Goal: Complete application form

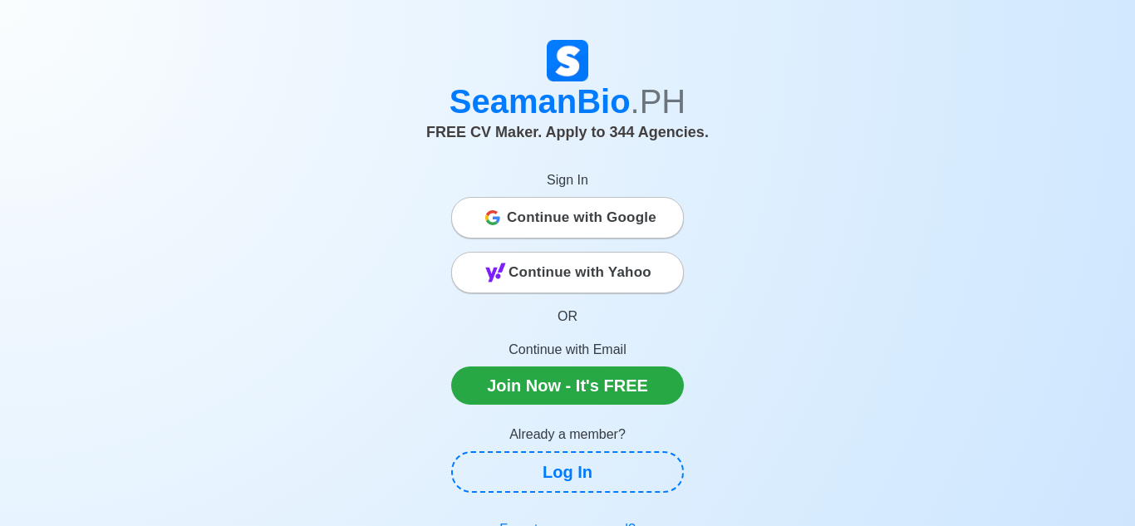
click at [523, 218] on span "Continue with Google" at bounding box center [582, 217] width 150 height 33
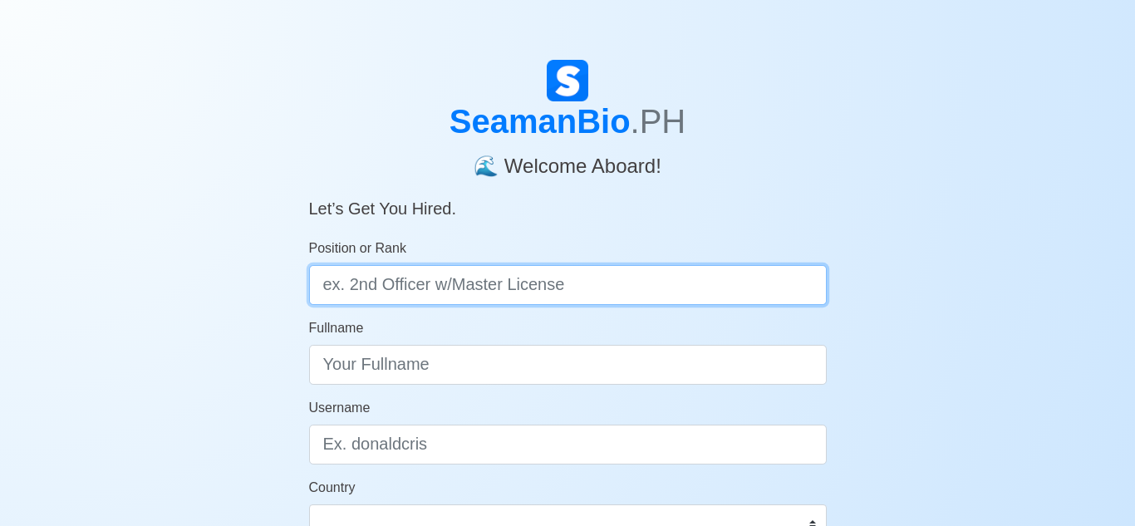
click at [539, 288] on input "Position or Rank" at bounding box center [568, 285] width 518 height 40
type input "Deck Cadet"
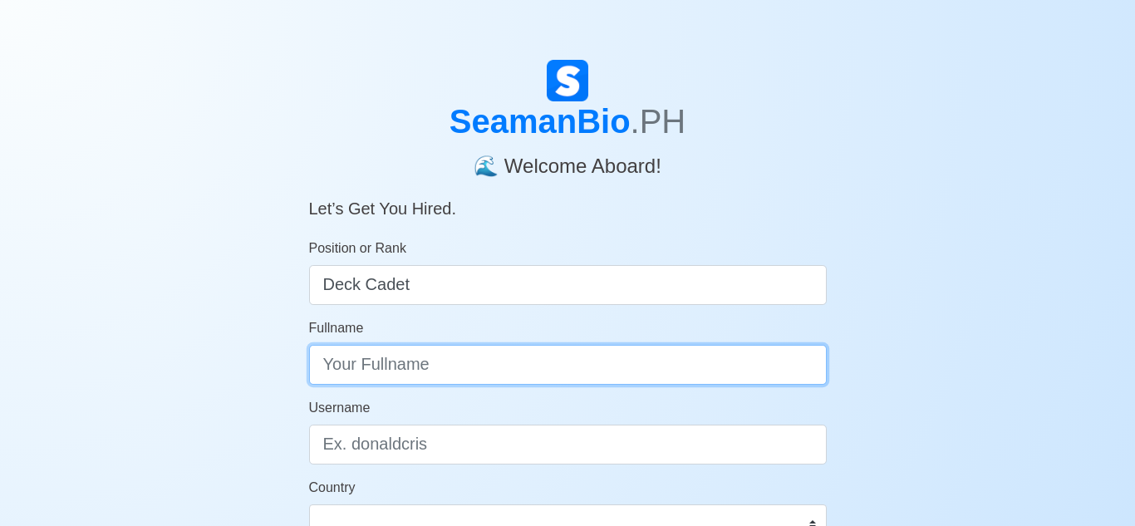
click at [456, 370] on input "Fullname" at bounding box center [568, 365] width 518 height 40
type input "Jhon"
click at [344, 369] on input "JHON Kenneth" at bounding box center [568, 365] width 518 height 40
click at [368, 368] on input "JHON Kenneth" at bounding box center [568, 365] width 518 height 40
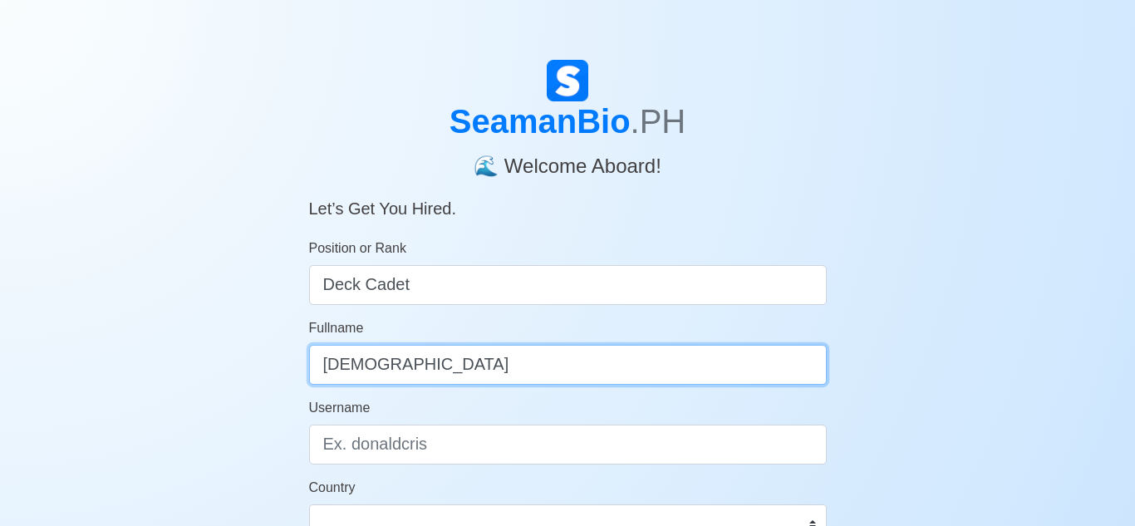
click at [583, 371] on input "JhonKenneth" at bounding box center [568, 365] width 518 height 40
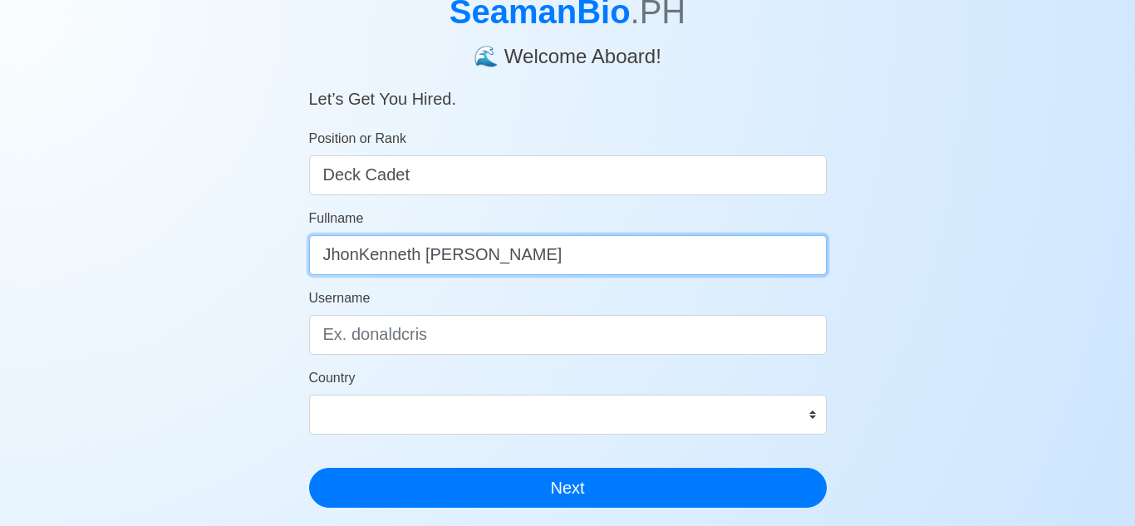
scroll to position [113, 0]
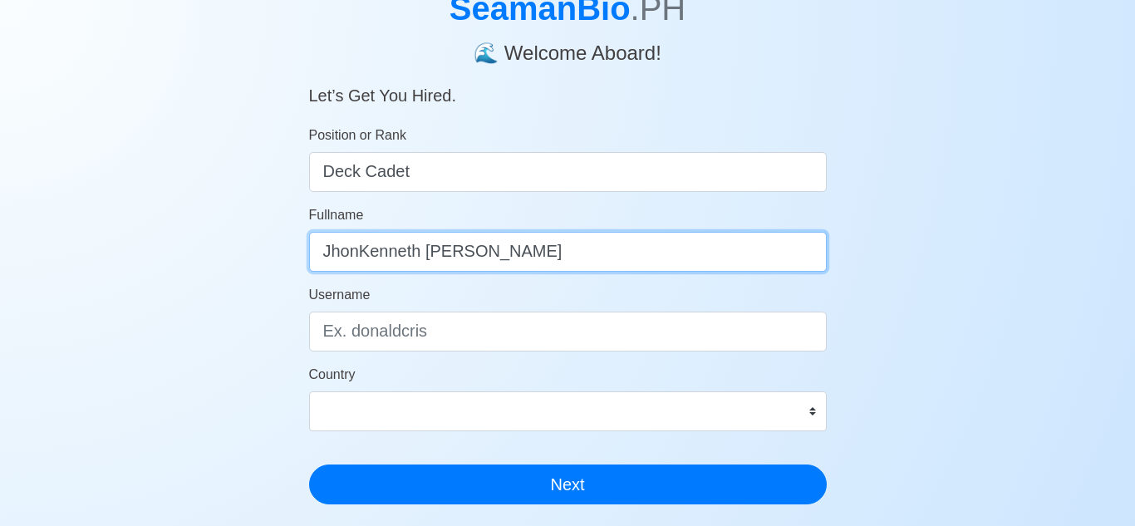
type input "JhonKenneth P. Macaraeg"
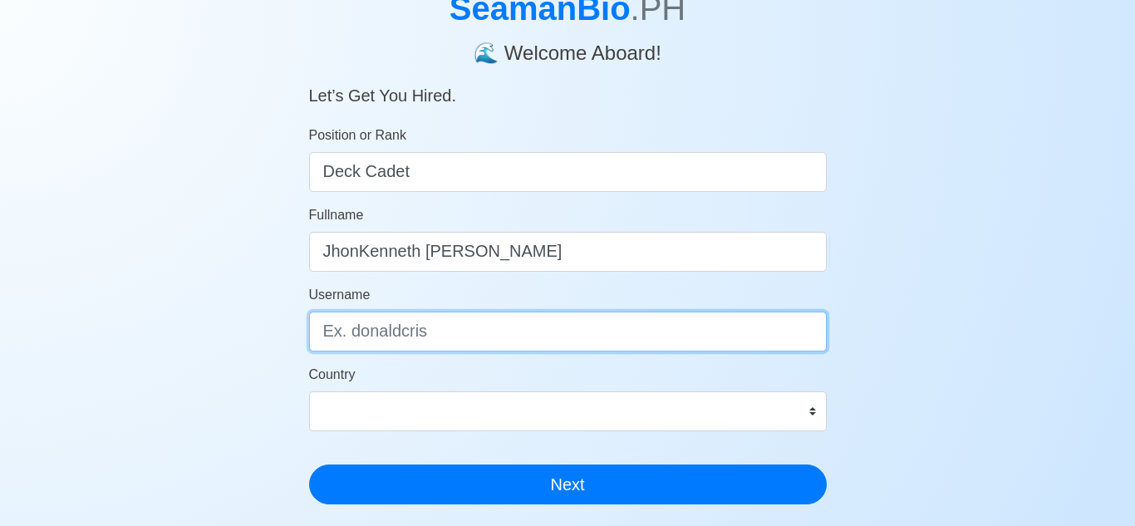
click at [465, 328] on input "Username" at bounding box center [568, 332] width 518 height 40
type input "jpMacaraeg"
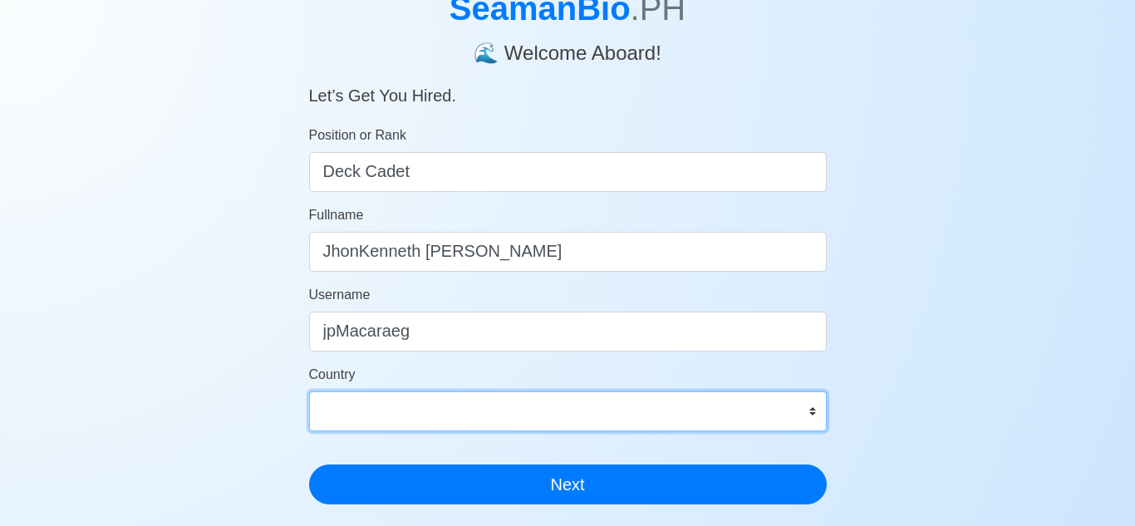
click at [815, 408] on select "Afghanistan Åland Islands Albania Algeria American Samoa Andorra Angola Anguill…" at bounding box center [568, 411] width 518 height 40
select select "PH"
click at [309, 391] on select "Afghanistan Åland Islands Albania Algeria American Samoa Andorra Angola Anguill…" at bounding box center [568, 411] width 518 height 40
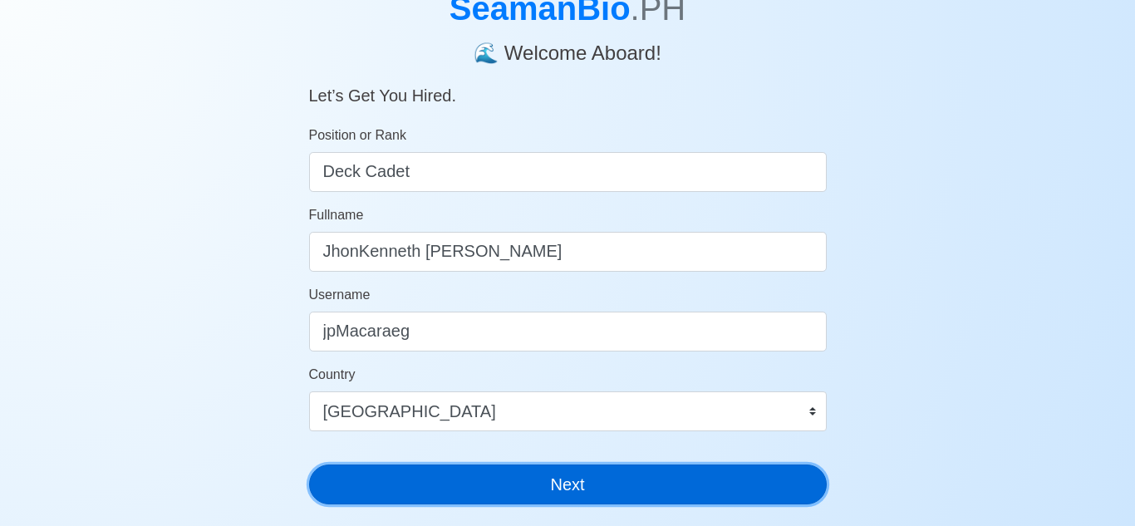
click at [475, 480] on button "Next" at bounding box center [568, 485] width 518 height 40
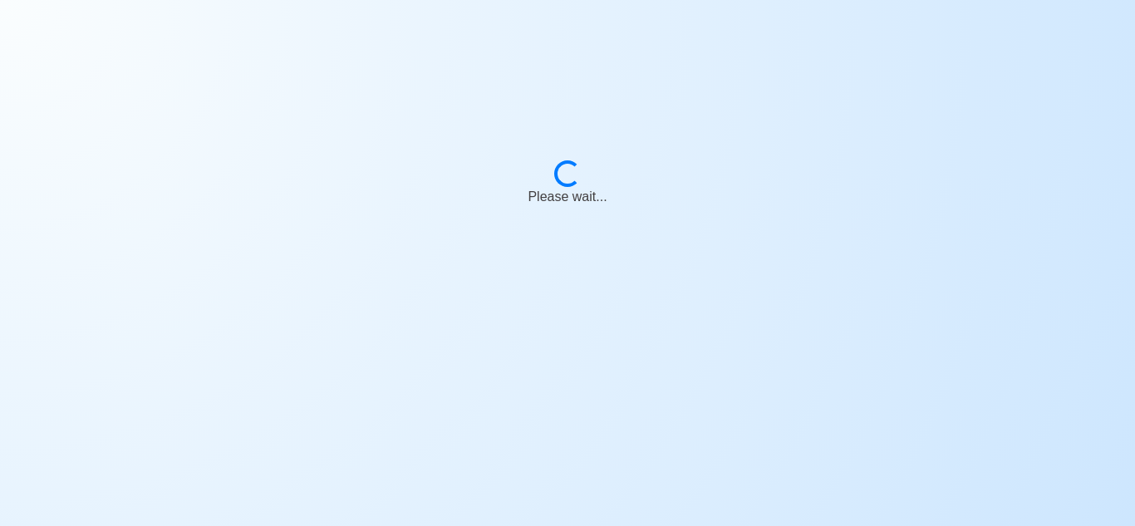
scroll to position [20, 0]
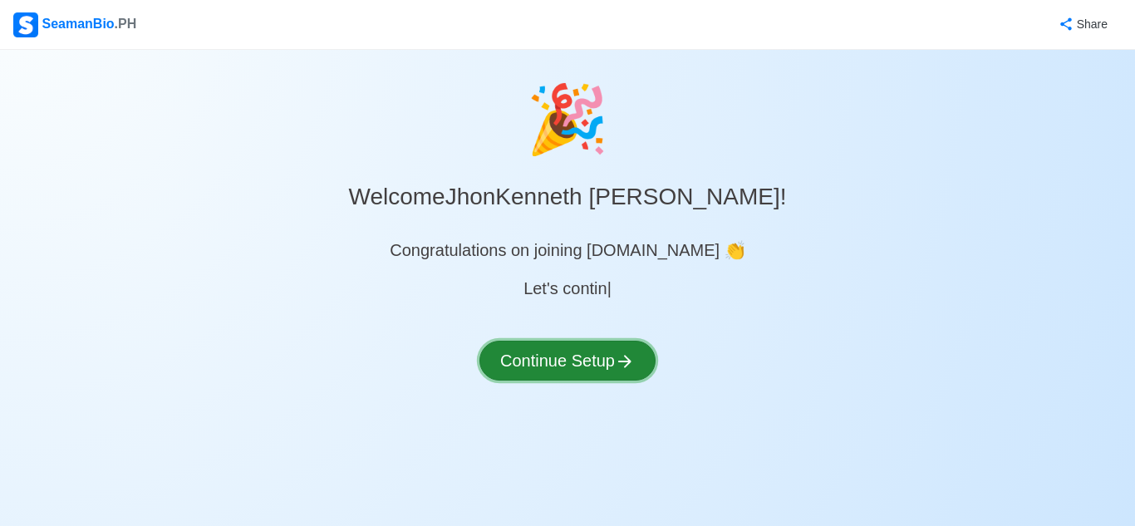
click at [581, 366] on button "Continue Setup" at bounding box center [568, 361] width 176 height 40
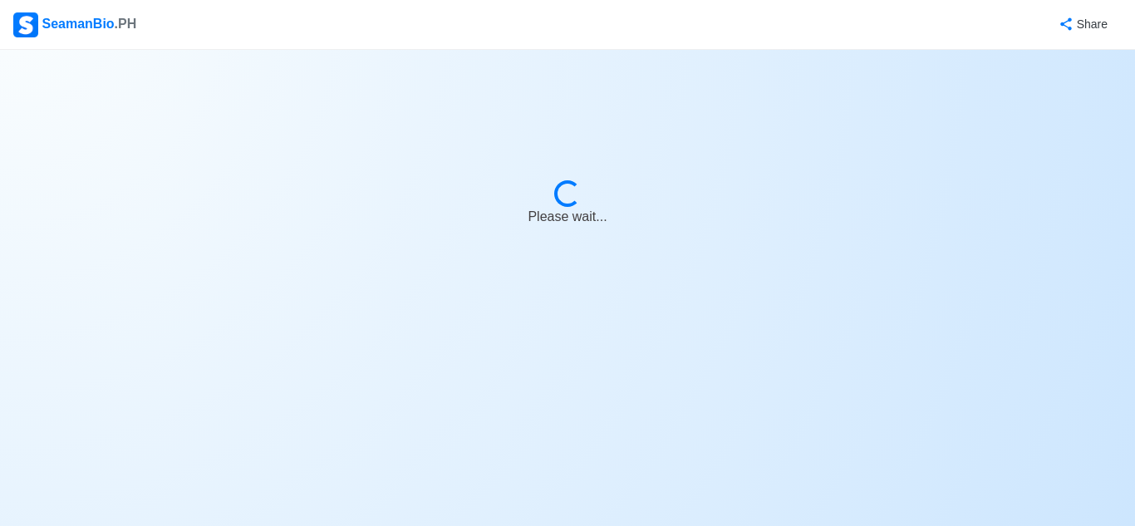
select select "Visible for Hiring"
select select "PH"
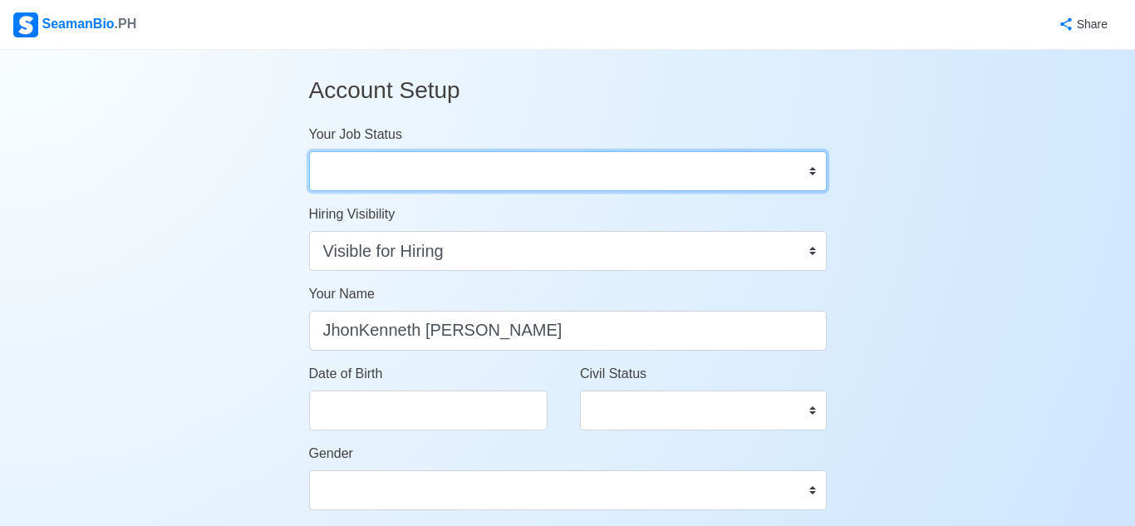
click at [810, 166] on select "Onboard Actively Looking for Job Not Looking for Job" at bounding box center [568, 171] width 518 height 40
select select "Actively Looking for Job"
click at [309, 151] on select "Onboard Actively Looking for Job Not Looking for Job" at bounding box center [568, 171] width 518 height 40
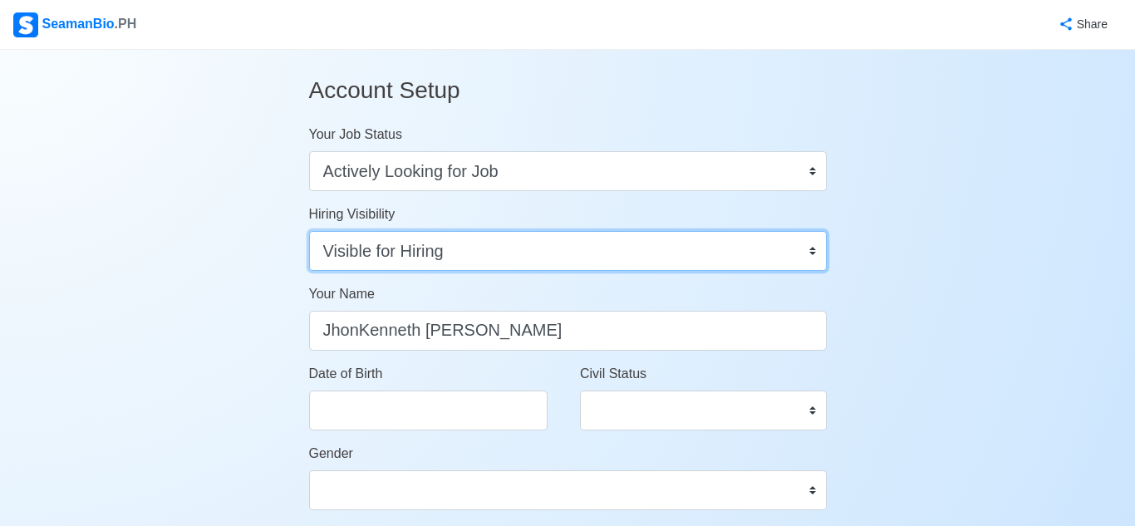
click at [629, 251] on select "Visible for Hiring Not Visible for Hiring" at bounding box center [568, 251] width 518 height 40
click at [309, 231] on select "Visible for Hiring Not Visible for Hiring" at bounding box center [568, 251] width 518 height 40
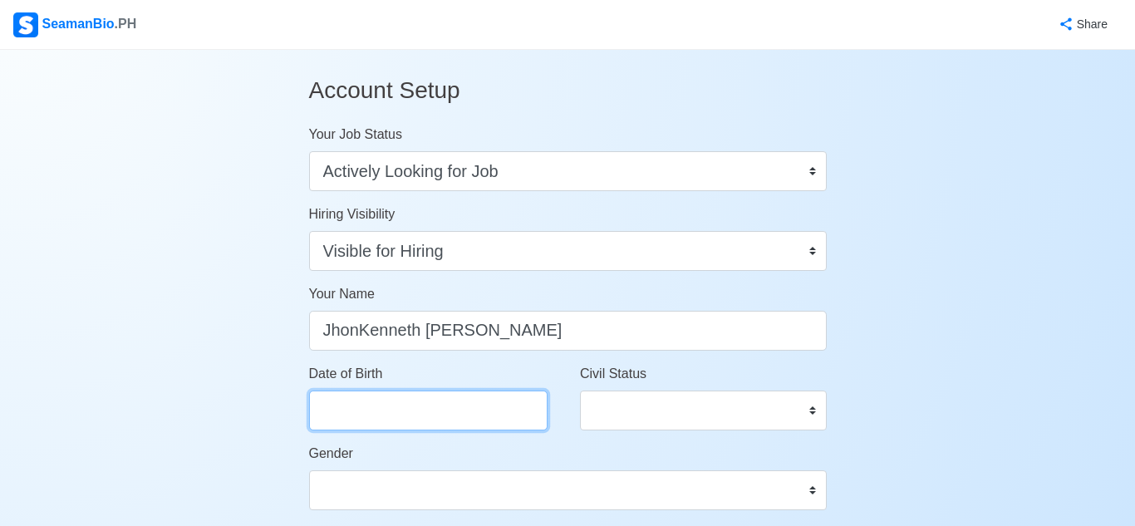
click at [469, 411] on input "Date of Birth" at bounding box center [428, 411] width 239 height 40
select select "****"
select select "******"
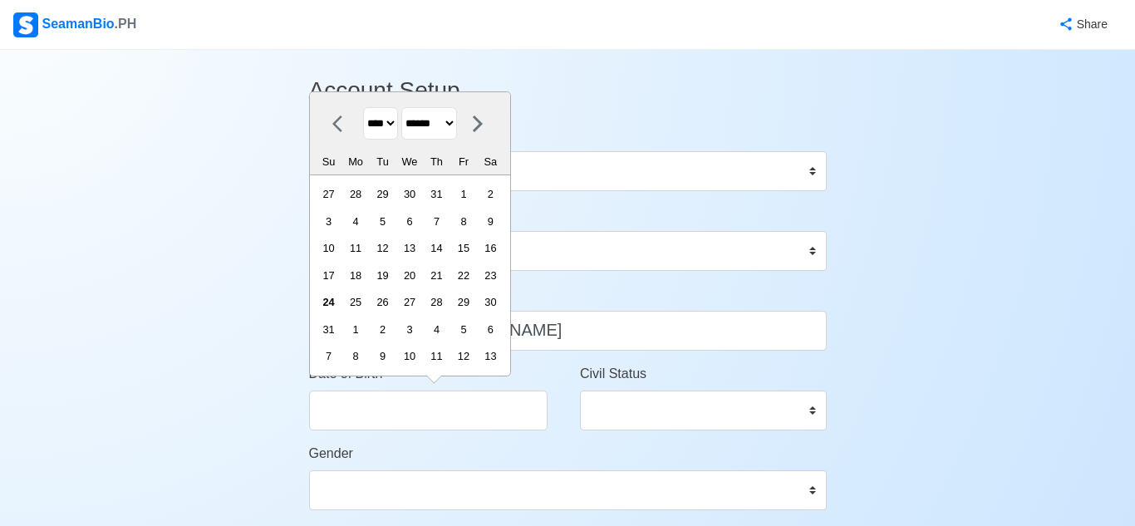
click at [379, 125] on select "**** **** **** **** **** **** **** **** **** **** **** **** **** **** **** ****…" at bounding box center [380, 123] width 35 height 32
select select "****"
click at [363, 133] on select "**** **** **** **** **** **** **** **** **** **** **** **** **** **** **** ****…" at bounding box center [380, 123] width 35 height 32
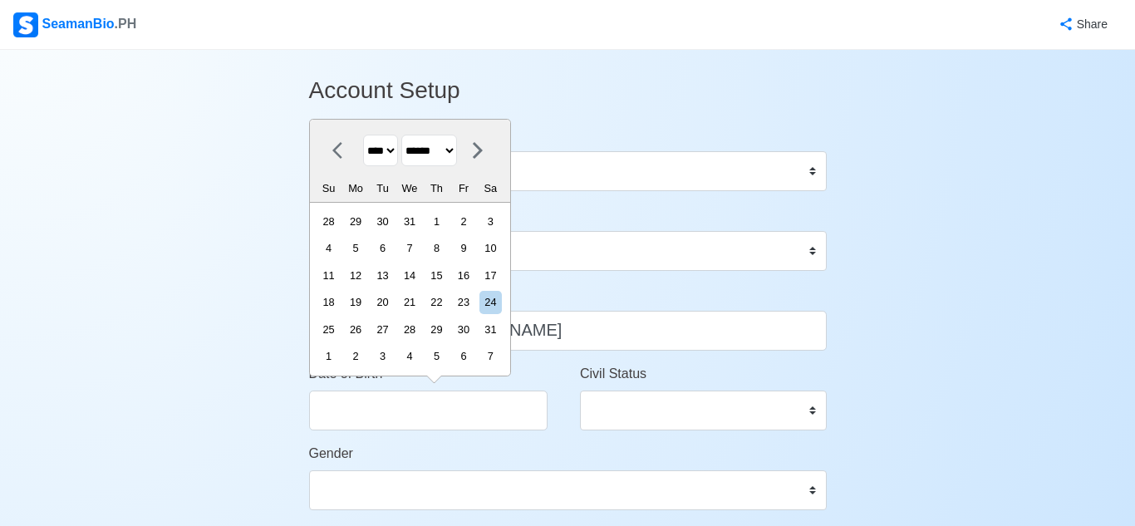
click at [431, 155] on select "******* ******** ***** ***** *** **** **** ****** ********* ******* ******** **…" at bounding box center [429, 151] width 56 height 32
select select "*********"
click at [404, 135] on select "******* ******** ***** ***** *** **** **** ****** ********* ******* ******** **…" at bounding box center [429, 151] width 56 height 32
click at [469, 298] on div "27" at bounding box center [463, 302] width 22 height 22
type input "09/27/2002"
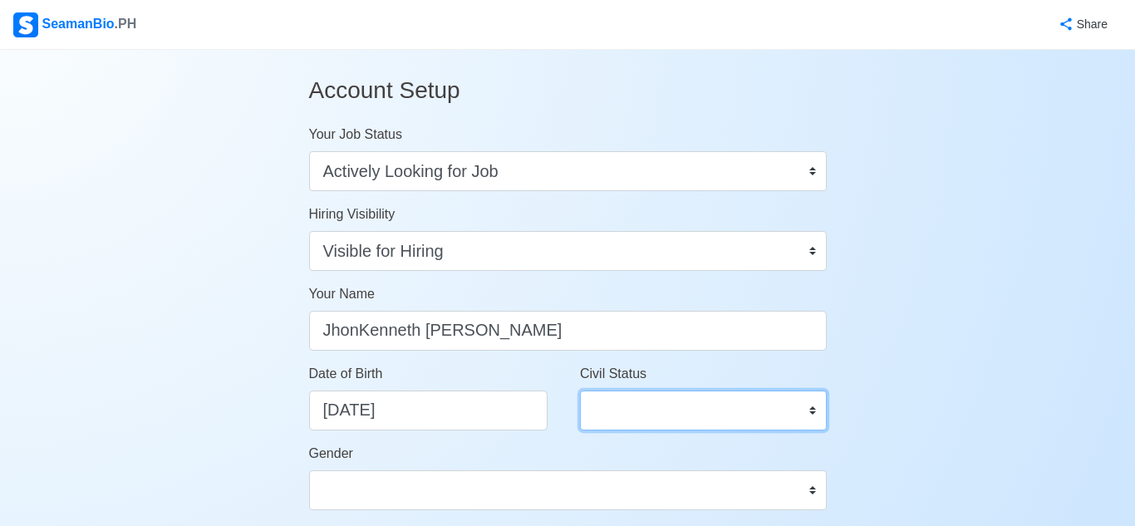
click at [674, 401] on select "Single Married Widowed Separated" at bounding box center [703, 411] width 247 height 40
select select "Single"
click at [580, 391] on select "Single Married Widowed Separated" at bounding box center [703, 411] width 247 height 40
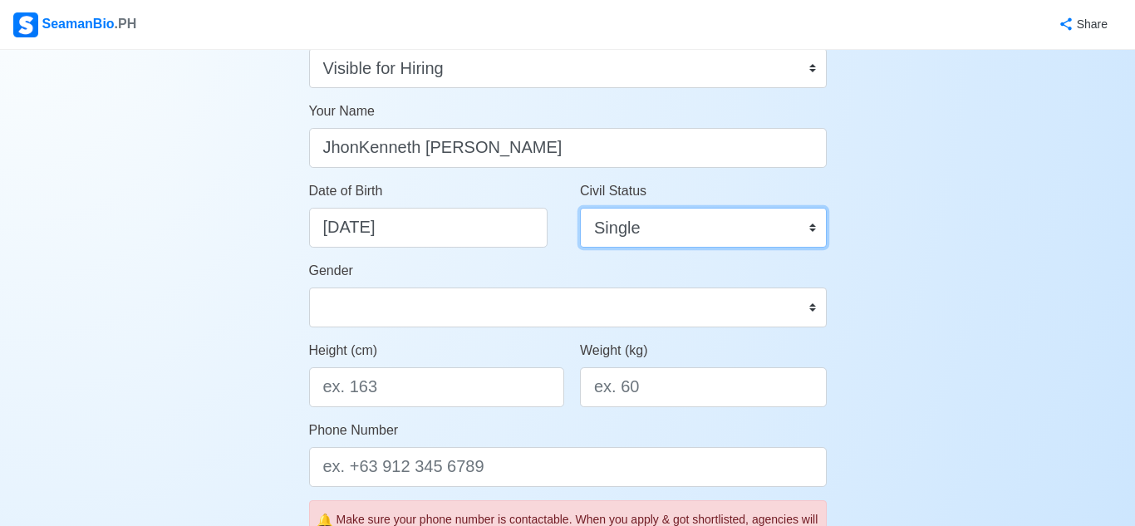
scroll to position [185, 0]
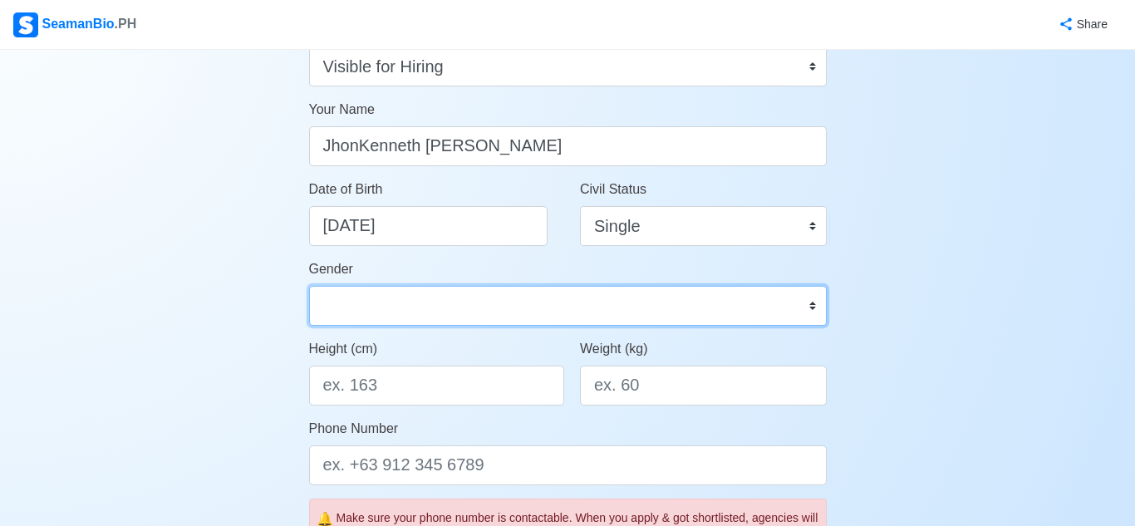
click at [666, 300] on select "Male Female" at bounding box center [568, 306] width 518 height 40
select select "Female"
click at [309, 286] on select "Male Female" at bounding box center [568, 306] width 518 height 40
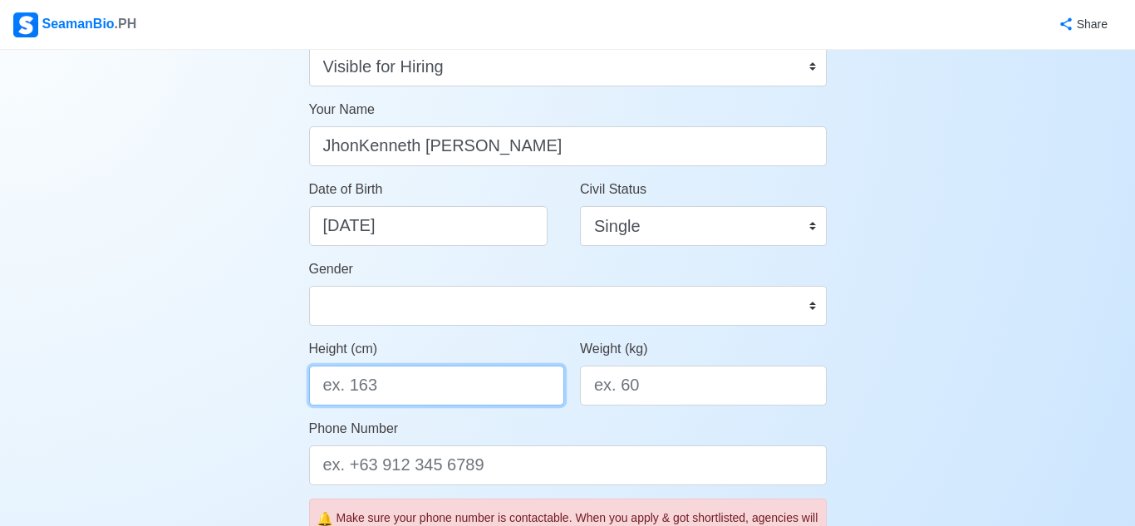
click at [420, 386] on input "Height (cm)" at bounding box center [437, 386] width 256 height 40
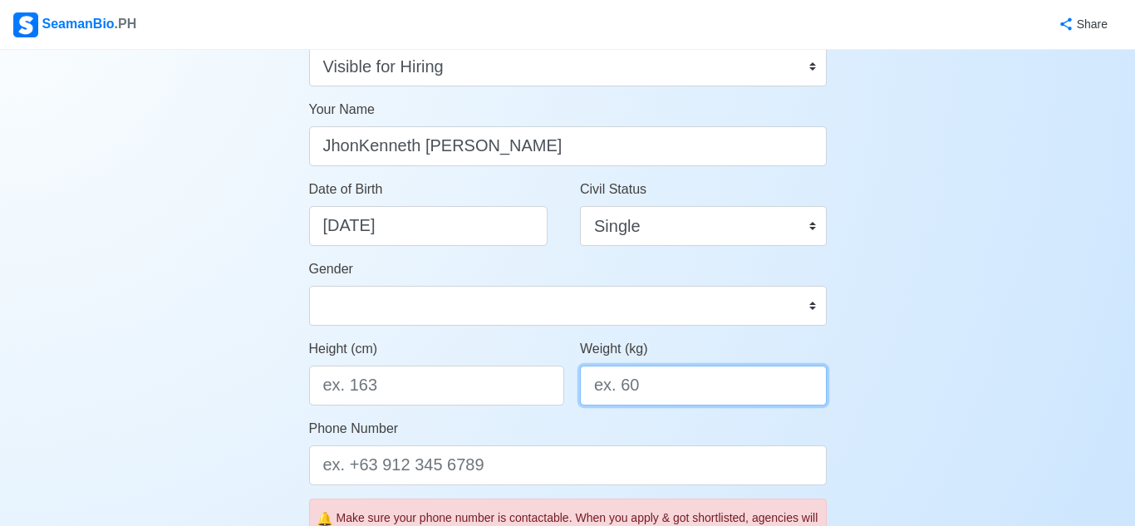
click at [647, 391] on input "Weight (kg)" at bounding box center [703, 386] width 247 height 40
type input "55"
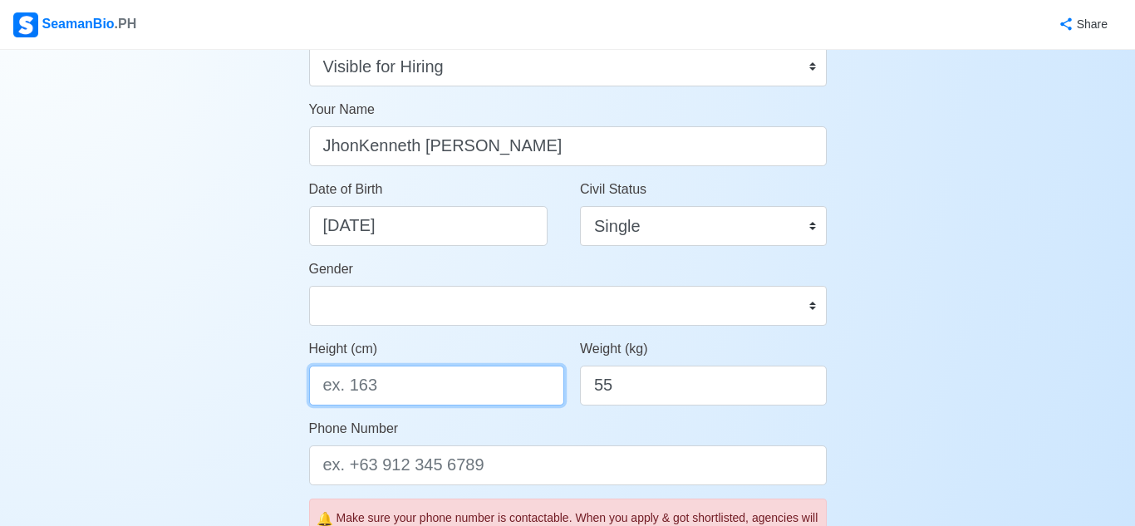
click at [499, 396] on input "Height (cm)" at bounding box center [437, 386] width 256 height 40
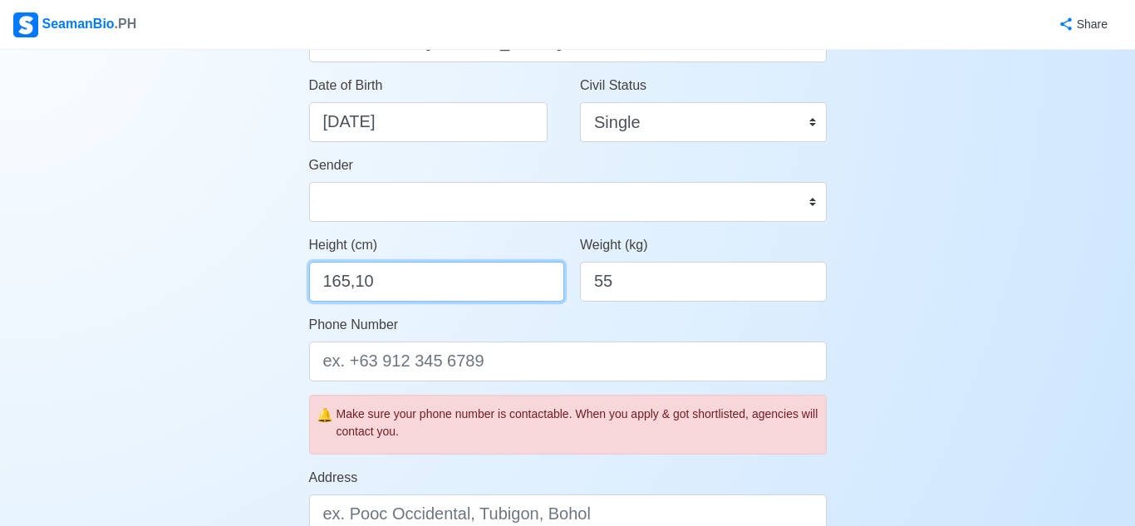
scroll to position [291, 0]
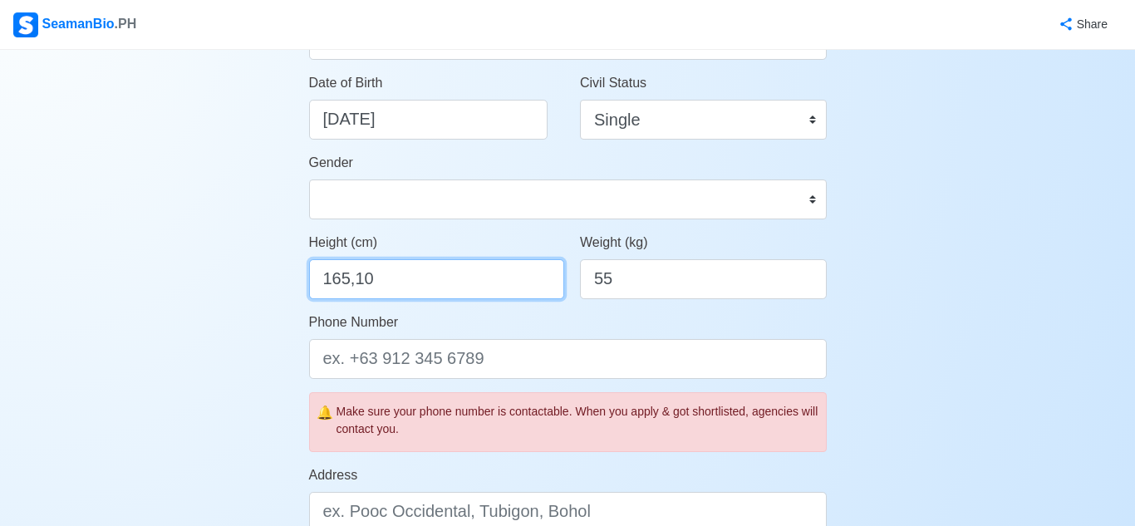
type input "165,10"
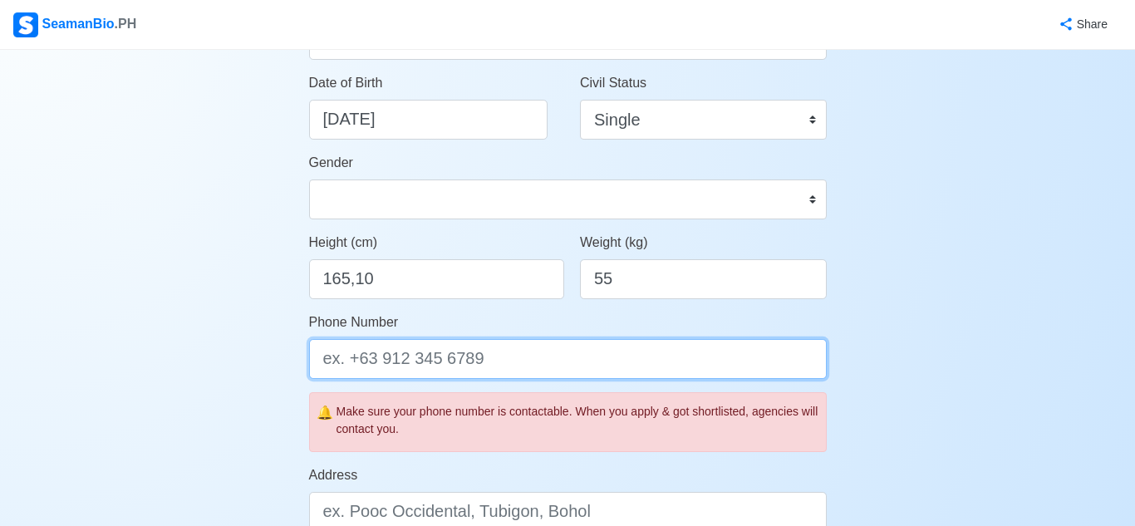
click at [544, 357] on input "Phone Number" at bounding box center [568, 359] width 518 height 40
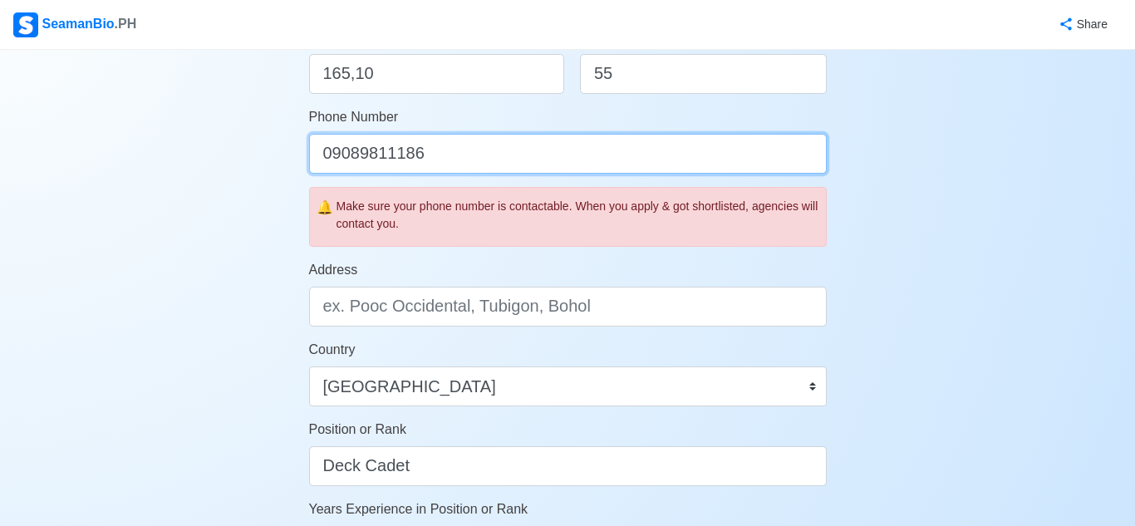
scroll to position [497, 0]
type input "09089811186"
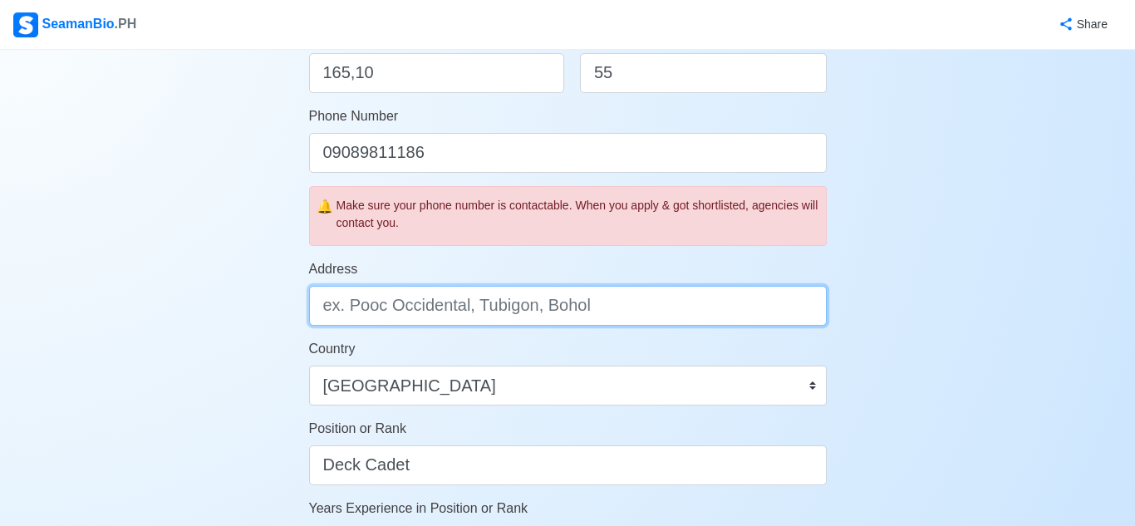
click at [485, 315] on input "Address" at bounding box center [568, 306] width 518 height 40
click at [499, 308] on input "blk 1 lot 8 Villa Enrico Hts, Saranay" at bounding box center [568, 306] width 518 height 40
click at [661, 313] on input "blk 1 lot 8 Villa Enrico hts, Saranay" at bounding box center [568, 306] width 518 height 40
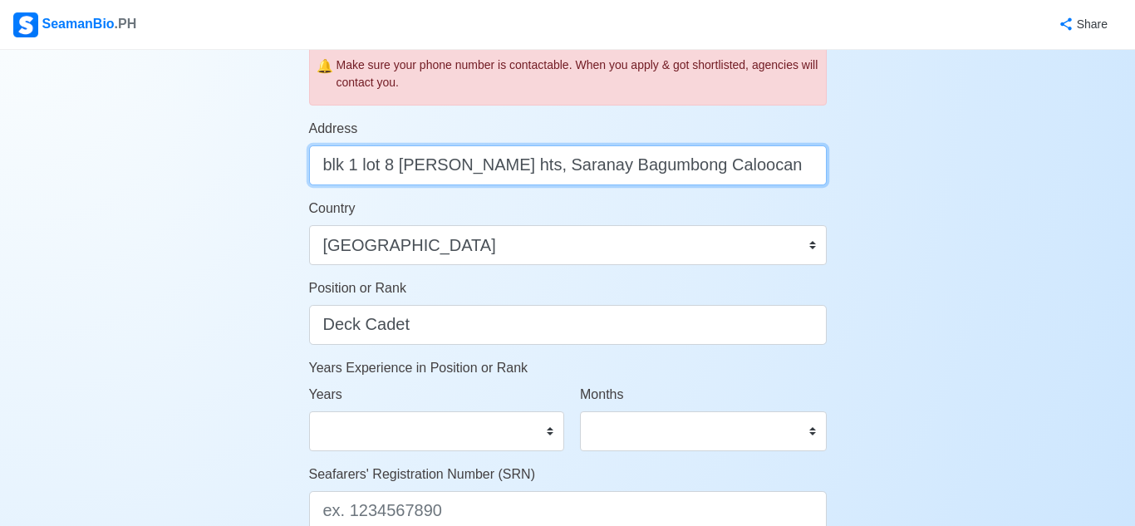
scroll to position [642, 0]
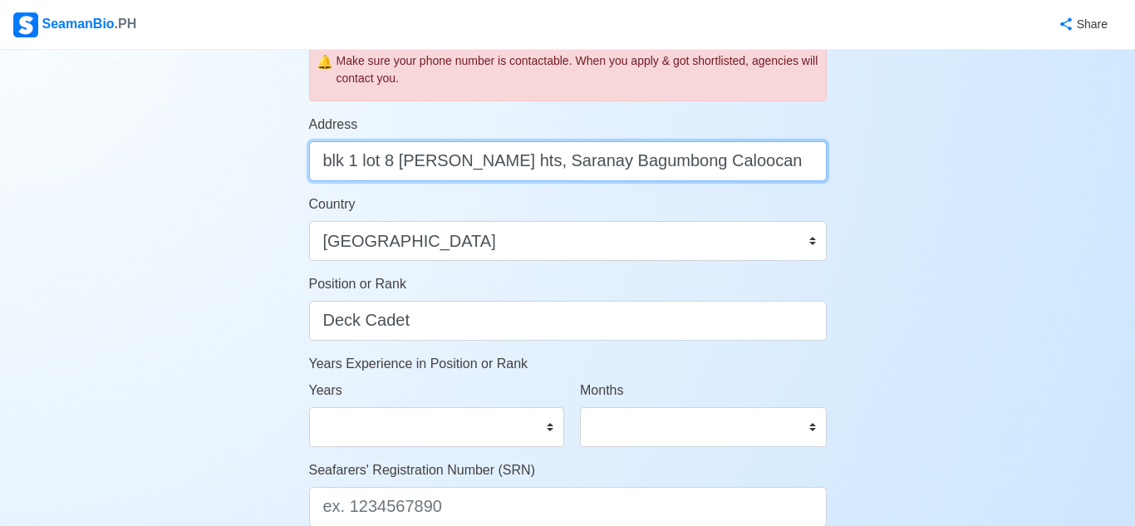
type input "blk 1 lot 8 Villa Enrico hts, Saranay Bagumbong Caloocan"
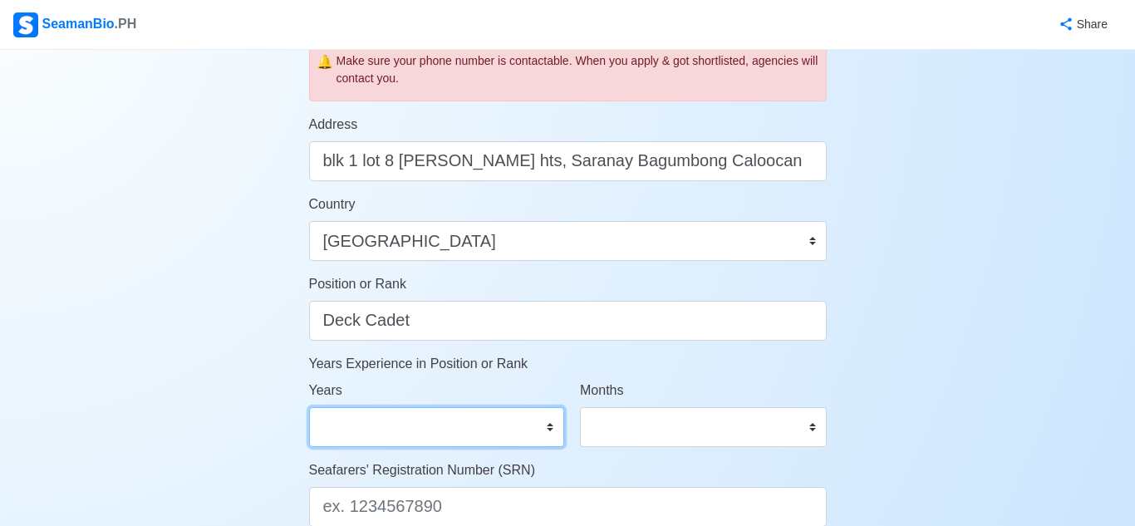
click at [494, 426] on select "0 1 2 3 4 5 6 7 8 9 10 11 12 13 14 15 16 17 18 19 20 21 22 23 24 25 26 27 28 29…" at bounding box center [437, 427] width 256 height 40
select select "0"
click at [309, 407] on select "0 1 2 3 4 5 6 7 8 9 10 11 12 13 14 15 16 17 18 19 20 21 22 23 24 25 26 27 28 29…" at bounding box center [437, 427] width 256 height 40
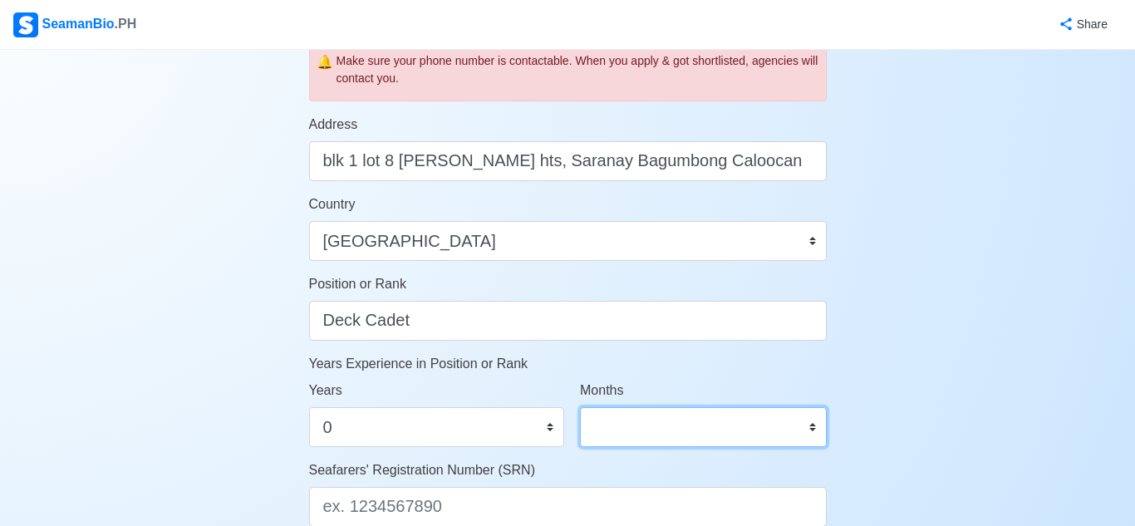
click at [659, 426] on select "0 1 2 3 4 5 6 7 8 9 10 11" at bounding box center [703, 427] width 247 height 40
select select "0"
click at [580, 407] on select "0 1 2 3 4 5 6 7 8 9 10 11" at bounding box center [703, 427] width 247 height 40
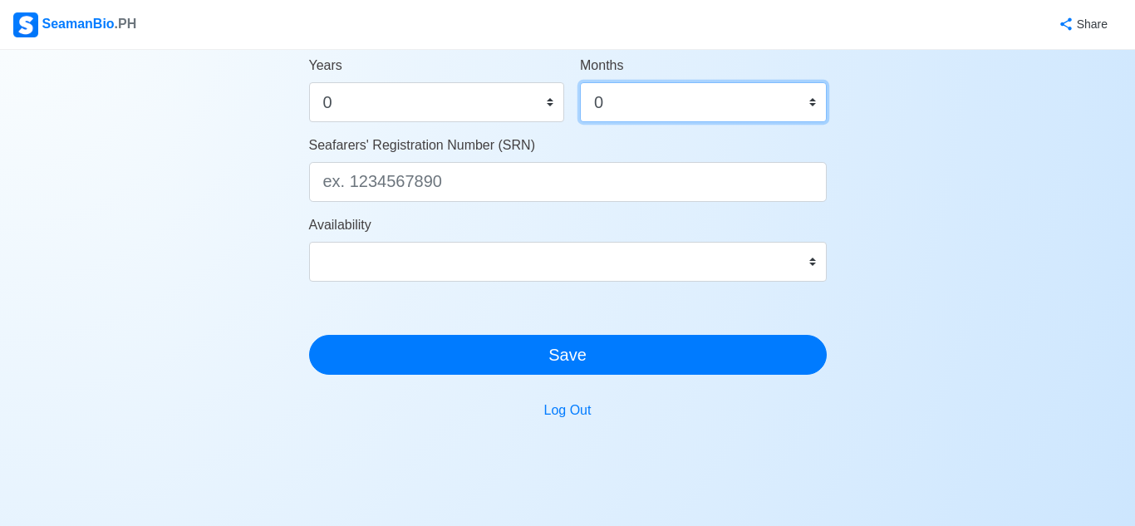
scroll to position [972, 0]
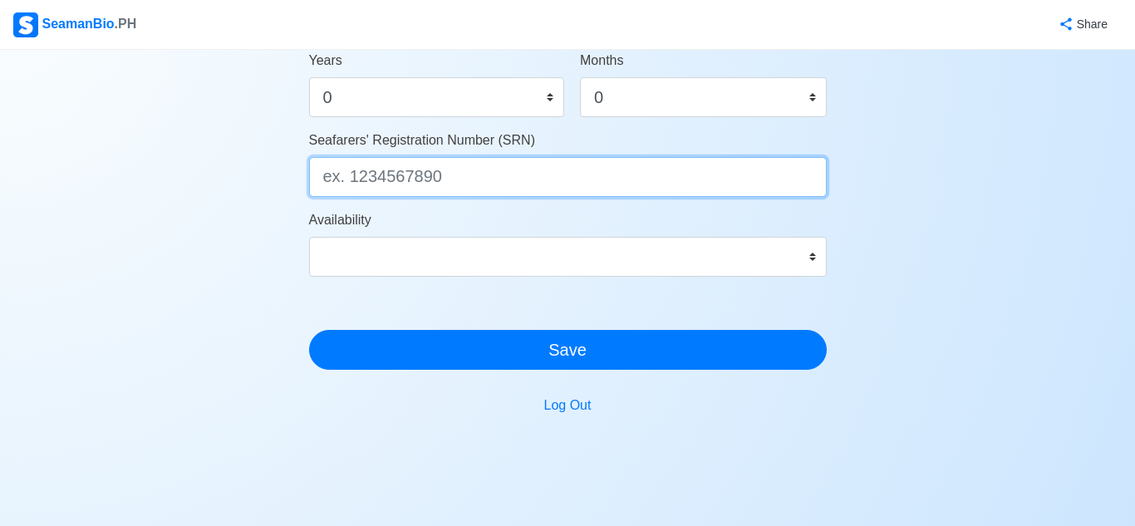
click at [504, 182] on input "Seafarers' Registration Number (SRN)" at bounding box center [568, 177] width 518 height 40
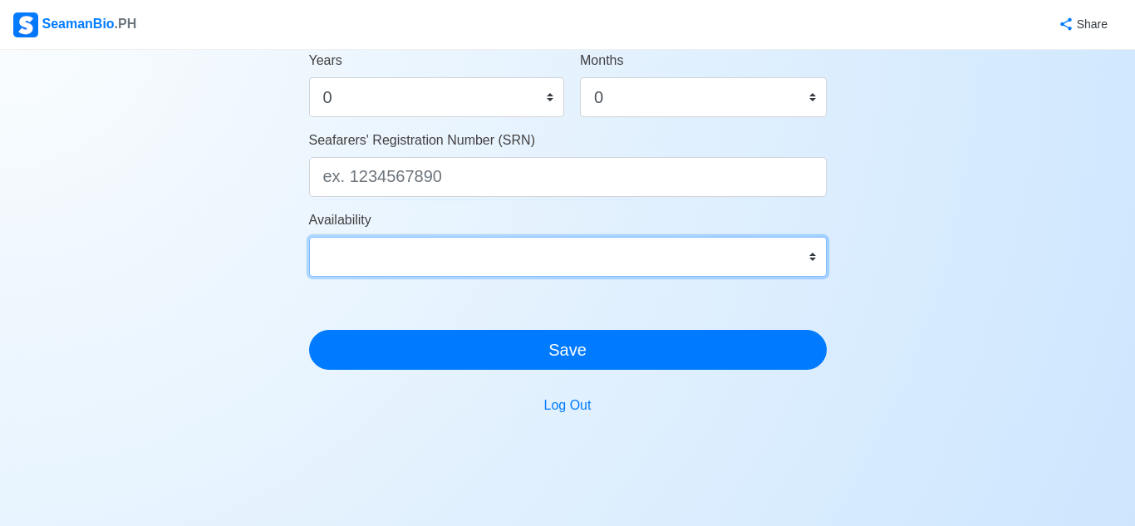
click at [782, 257] on select "Immediate Sep 2025 Oct 2025 Nov 2025 Dec 2025 Jan 2026 Feb 2026 Mar 2026 Apr 20…" at bounding box center [568, 257] width 518 height 40
click at [770, 269] on select "Immediate Sep 2025 Oct 2025 Nov 2025 Dec 2025 Jan 2026 Feb 2026 Mar 2026 Apr 20…" at bounding box center [568, 257] width 518 height 40
